Goal: Transaction & Acquisition: Register for event/course

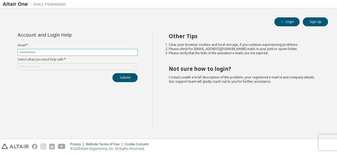
click at [53, 52] on input "text" at bounding box center [78, 52] width 118 height 4
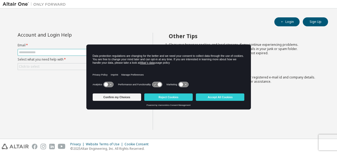
click at [53, 51] on input "text" at bounding box center [78, 52] width 118 height 4
type input "**********"
click at [55, 66] on div "Click to select" at bounding box center [78, 67] width 120 height 6
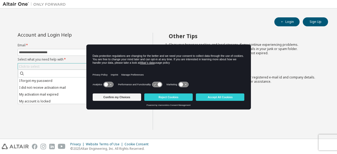
click at [55, 66] on div "Click to select" at bounding box center [78, 67] width 120 height 6
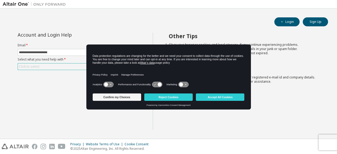
click at [55, 66] on div "Click to select" at bounding box center [78, 67] width 120 height 6
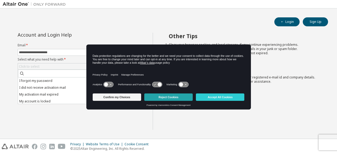
click at [177, 98] on button "Reject Cookies" at bounding box center [168, 97] width 48 height 7
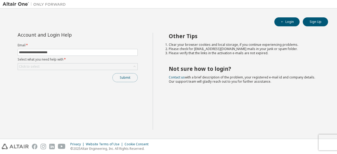
click at [118, 76] on button "Submit" at bounding box center [125, 77] width 25 height 9
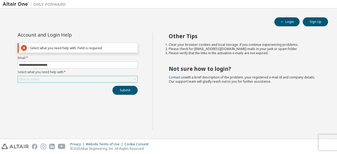
click at [86, 76] on div "Click to select" at bounding box center [78, 79] width 120 height 6
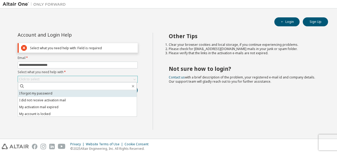
click at [78, 93] on li "I forgot my password" at bounding box center [77, 93] width 119 height 7
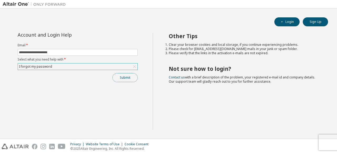
click at [130, 78] on button "Submit" at bounding box center [125, 77] width 25 height 9
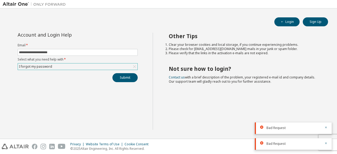
click at [128, 67] on div "I forgot my password" at bounding box center [78, 67] width 120 height 6
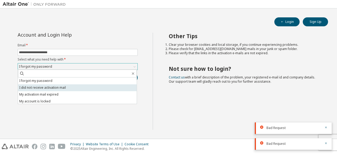
scroll to position [15, 0]
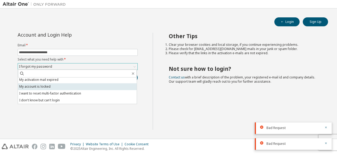
click at [105, 85] on li "My account is locked" at bounding box center [77, 86] width 119 height 7
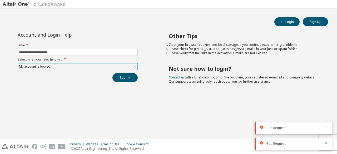
click at [120, 66] on div "My account is locked" at bounding box center [78, 67] width 120 height 6
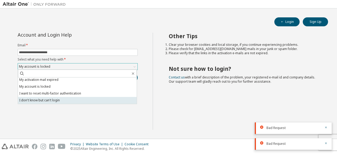
click at [90, 101] on li "I don't know but can't login" at bounding box center [77, 100] width 119 height 7
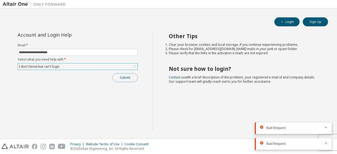
click at [129, 74] on button "Submit" at bounding box center [125, 77] width 25 height 9
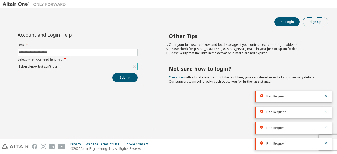
click at [325, 20] on button "Sign Up" at bounding box center [315, 21] width 25 height 9
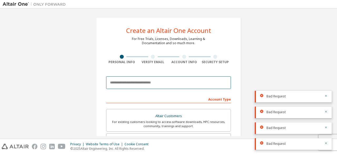
click at [176, 86] on input "email" at bounding box center [168, 82] width 125 height 13
type input "**********"
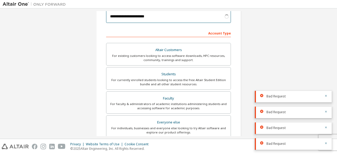
scroll to position [152, 0]
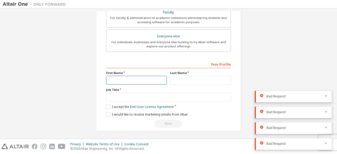
click at [147, 80] on input "text" at bounding box center [136, 80] width 61 height 9
type input "****"
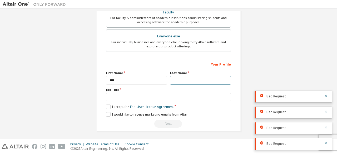
click at [177, 80] on input "text" at bounding box center [200, 80] width 61 height 9
type input "*****"
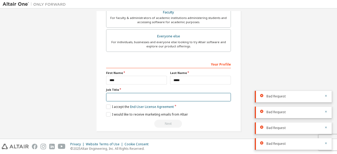
click at [156, 98] on input "text" at bounding box center [168, 97] width 125 height 9
type input "*"
type input "*******"
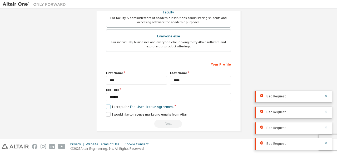
click at [106, 106] on label "I accept the End-User License Agreement" at bounding box center [140, 107] width 68 height 4
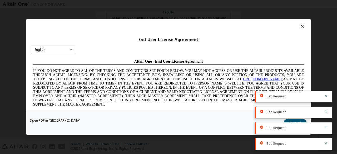
scroll to position [0, 0]
click at [172, 135] on div "Open PDF in New Tab I Accept" at bounding box center [168, 123] width 285 height 24
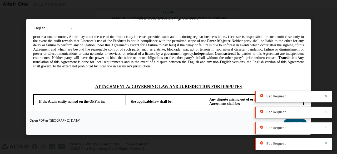
scroll to position [1247, 0]
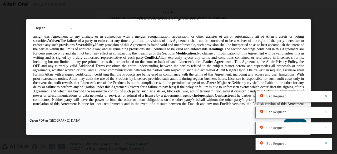
click at [328, 96] on div "Bad Request" at bounding box center [293, 97] width 77 height 12
click at [328, 96] on icon "button" at bounding box center [326, 95] width 3 height 3
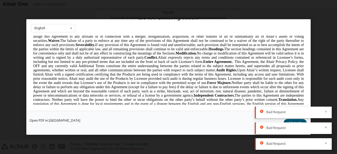
click at [326, 113] on icon "button" at bounding box center [326, 111] width 3 height 3
click at [327, 127] on icon "button" at bounding box center [326, 127] width 3 height 3
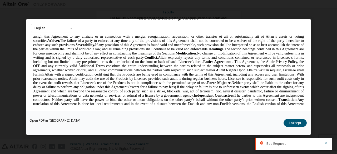
click at [327, 144] on icon "button" at bounding box center [327, 144] width 2 height 2
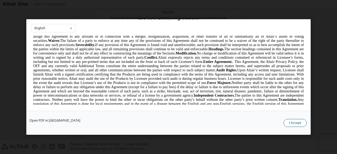
click at [298, 123] on button "I Accept" at bounding box center [295, 123] width 23 height 8
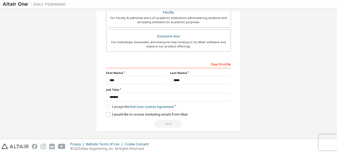
click at [108, 113] on label "I would like to receive marketing emails from Altair" at bounding box center [147, 114] width 82 height 4
click at [166, 112] on label "I would like to receive marketing emails from Altair" at bounding box center [147, 114] width 82 height 4
click at [162, 110] on div "**********" at bounding box center [168, 94] width 125 height 68
click at [160, 113] on label "I would like to receive marketing emails from Altair" at bounding box center [147, 114] width 82 height 4
click at [171, 123] on div "Next" at bounding box center [168, 124] width 125 height 8
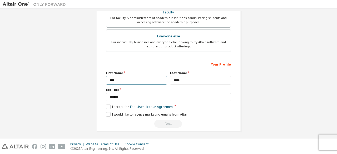
click at [150, 80] on input "****" at bounding box center [136, 80] width 61 height 9
type input "****"
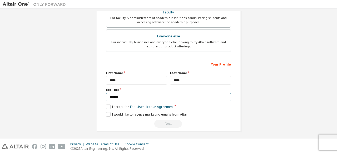
click at [140, 99] on input "*******" at bounding box center [168, 97] width 125 height 9
type input "*"
type input "*********"
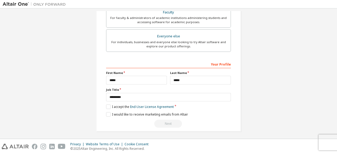
click at [167, 120] on div "Next" at bounding box center [168, 124] width 125 height 8
click at [166, 120] on div "Next" at bounding box center [168, 124] width 125 height 8
click at [140, 106] on link "End-User License Agreement" at bounding box center [152, 107] width 44 height 4
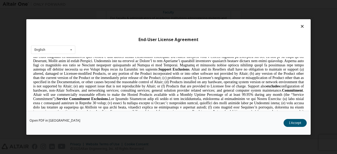
scroll to position [771, 0]
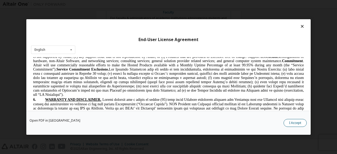
click at [297, 125] on button "I Accept" at bounding box center [295, 123] width 23 height 8
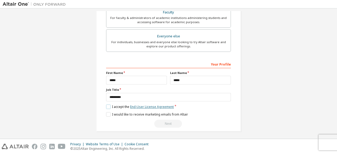
click at [157, 107] on link "End-User License Agreement" at bounding box center [152, 107] width 44 height 4
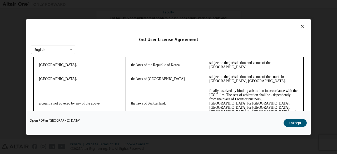
scroll to position [22, 0]
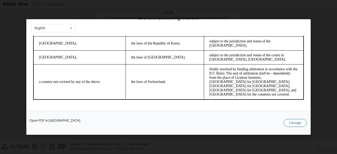
click at [288, 122] on button "I Accept" at bounding box center [295, 123] width 23 height 8
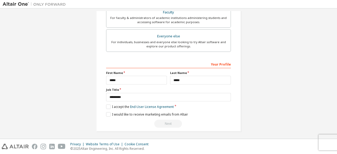
click at [167, 122] on div "Next" at bounding box center [168, 124] width 125 height 8
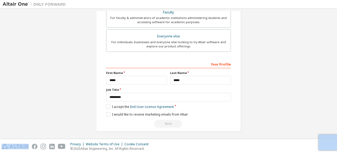
click at [167, 122] on div "Next" at bounding box center [168, 124] width 125 height 8
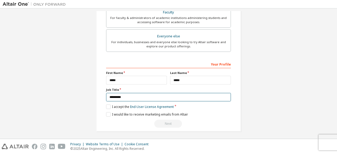
drag, startPoint x: 167, startPoint y: 122, endPoint x: 162, endPoint y: 97, distance: 25.4
click at [162, 97] on input "*********" at bounding box center [168, 97] width 125 height 9
